Goal: Find specific page/section: Find specific page/section

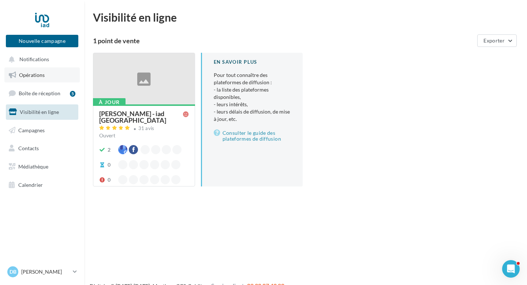
click at [37, 72] on span "Opérations" at bounding box center [32, 75] width 26 height 6
click at [27, 75] on span "Opérations" at bounding box center [32, 75] width 26 height 6
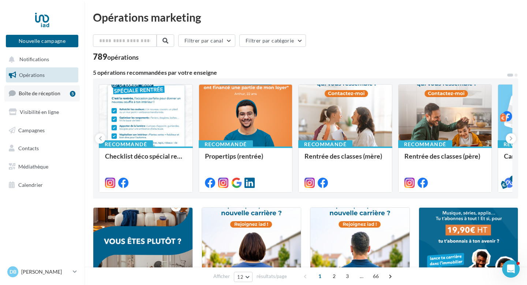
click at [29, 95] on span "Boîte de réception" at bounding box center [40, 93] width 42 height 6
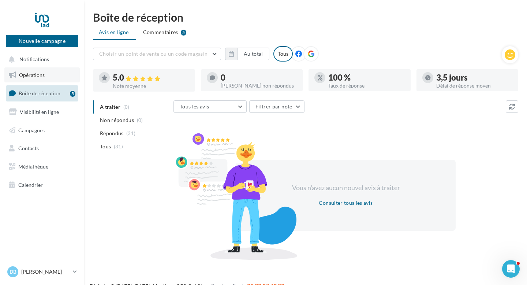
click at [37, 72] on span "Opérations" at bounding box center [32, 75] width 26 height 6
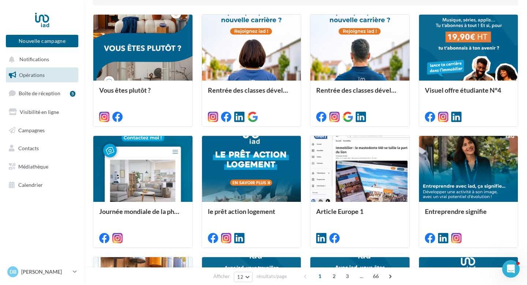
scroll to position [194, 0]
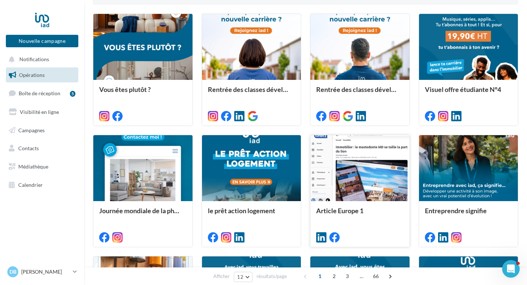
click at [363, 191] on div at bounding box center [359, 168] width 99 height 67
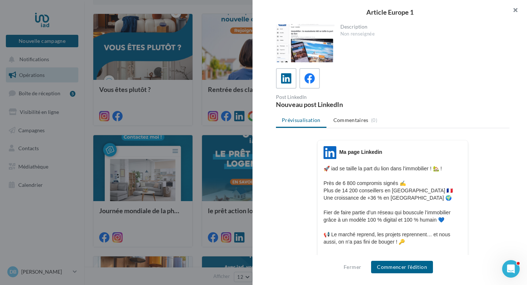
click at [514, 11] on button "button" at bounding box center [512, 11] width 29 height 22
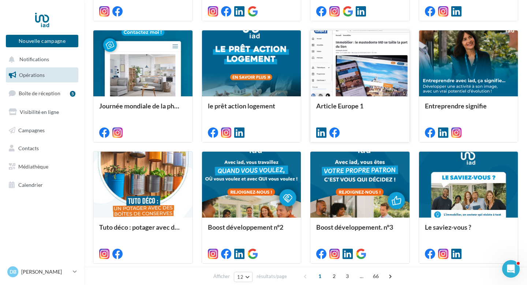
scroll to position [299, 0]
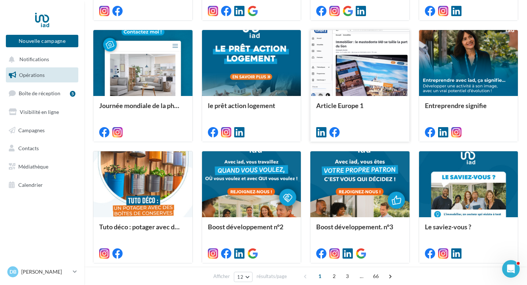
click at [382, 80] on div at bounding box center [359, 63] width 99 height 67
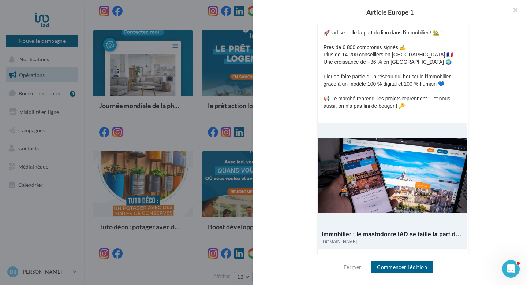
scroll to position [153, 0]
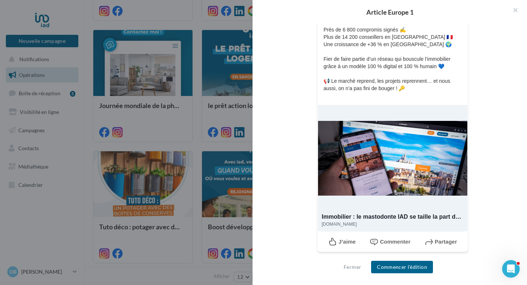
click at [334, 225] on div "europe1.fr" at bounding box center [392, 224] width 141 height 6
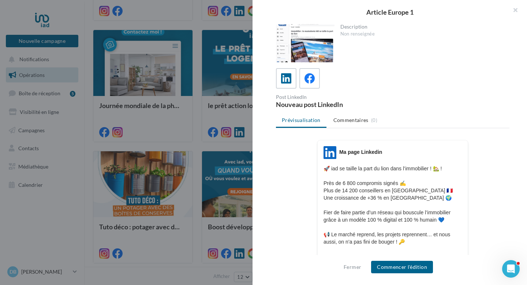
scroll to position [7, 0]
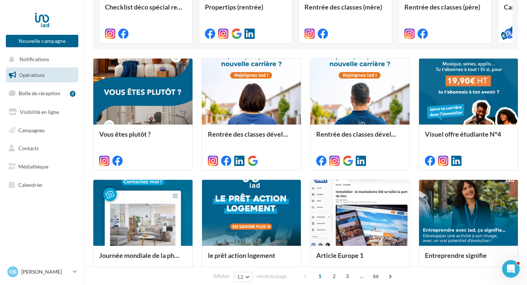
scroll to position [130, 0]
